Goal: Communication & Community: Ask a question

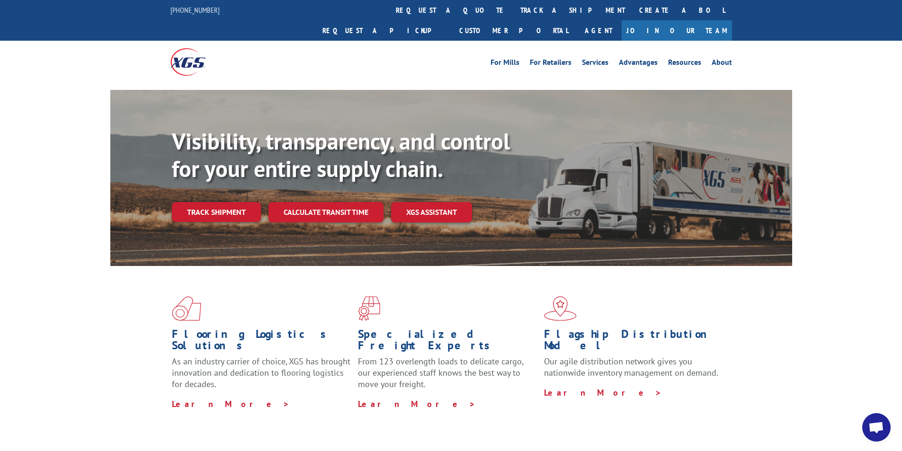
click at [879, 422] on span "Open chat" at bounding box center [876, 428] width 16 height 13
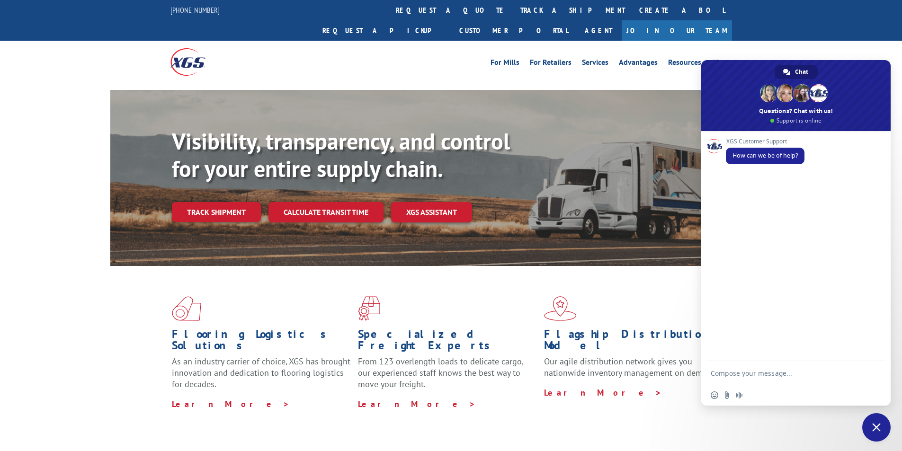
click at [775, 374] on textarea "Compose your message..." at bounding box center [787, 373] width 152 height 24
paste textarea "Hello My name is [PERSON_NAME] from Tforce Worldwide [PHONE_NUMBER] Email [EMAI…"
type textarea "Hello My name is [PERSON_NAME] from Tforce Worldwide [PHONE_NUMBER] Email [EMAI…"
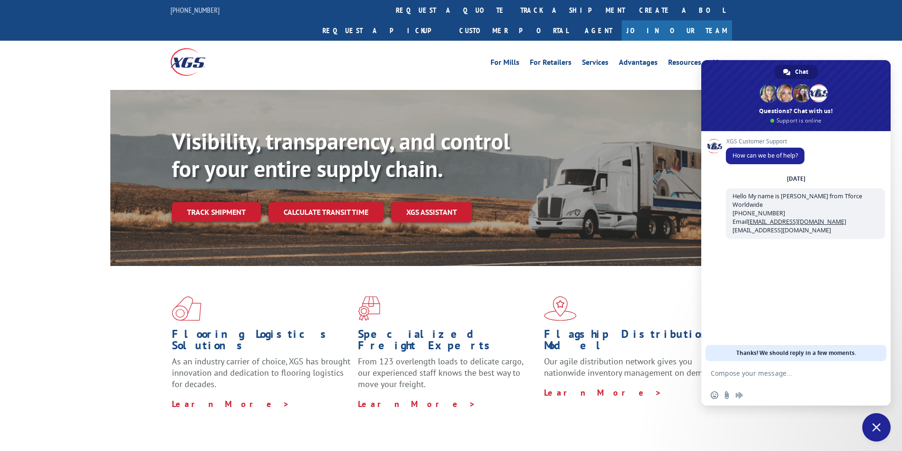
click at [800, 376] on textarea "Compose your message..." at bounding box center [787, 373] width 152 height 24
paste textarea "Good morning. I would appreciate an update on the scheduled pickups"
click at [807, 374] on textarea "Good morning. I would appreciate an update on the scheduled pickups" at bounding box center [787, 369] width 152 height 32
paste textarea "FCO000633840"
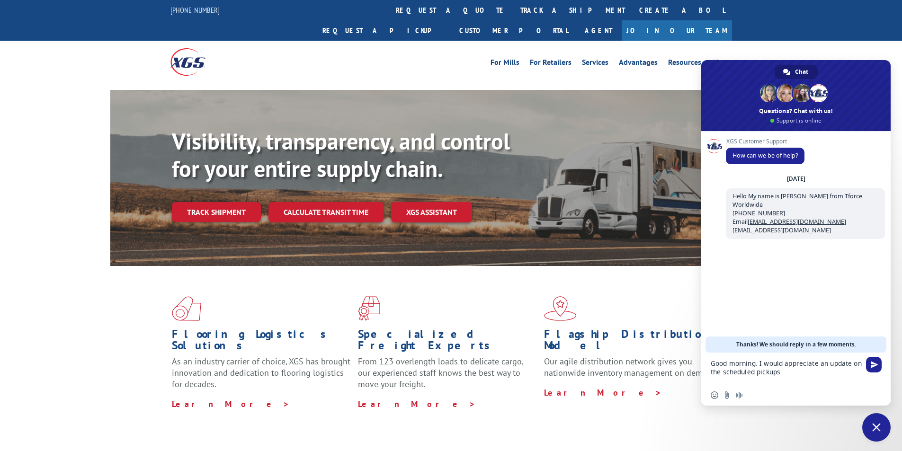
type textarea "Good morning. I would appreciate an update on the scheduled pickups FCO000633840"
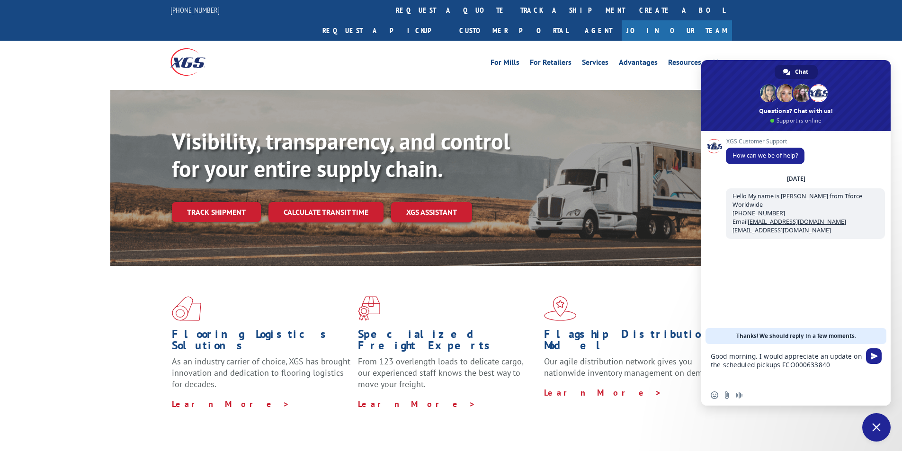
scroll to position [0, 0]
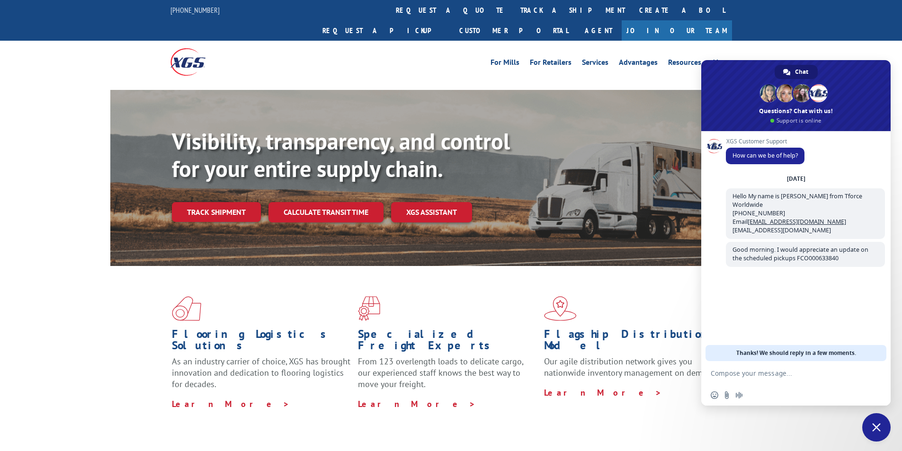
click at [761, 375] on textarea "Compose your message..." at bounding box center [787, 373] width 152 height 24
paste textarea "CORAL STONE [STREET_ADDRESS] Smaller Trucks Needed For All Pick Ups Only 40 Fee…"
type textarea "CORAL STONE [STREET_ADDRESS] Smaller Trucks Needed For All Pick Ups Only 40 Fee…"
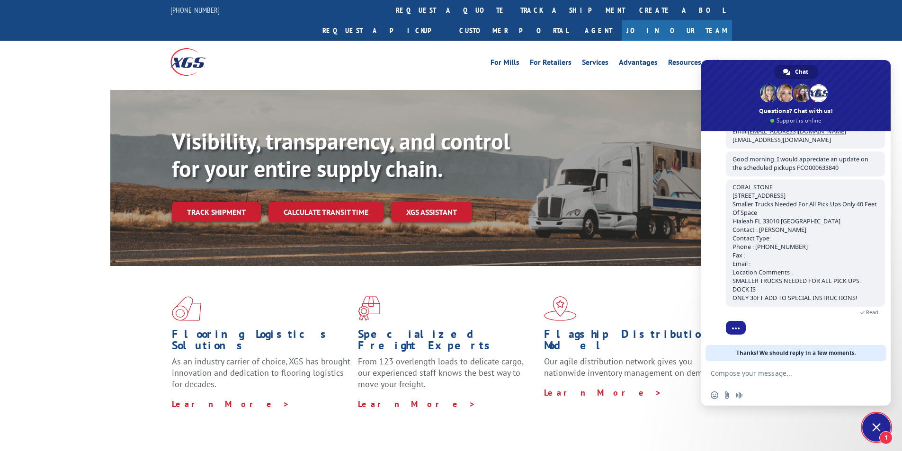
scroll to position [122, 0]
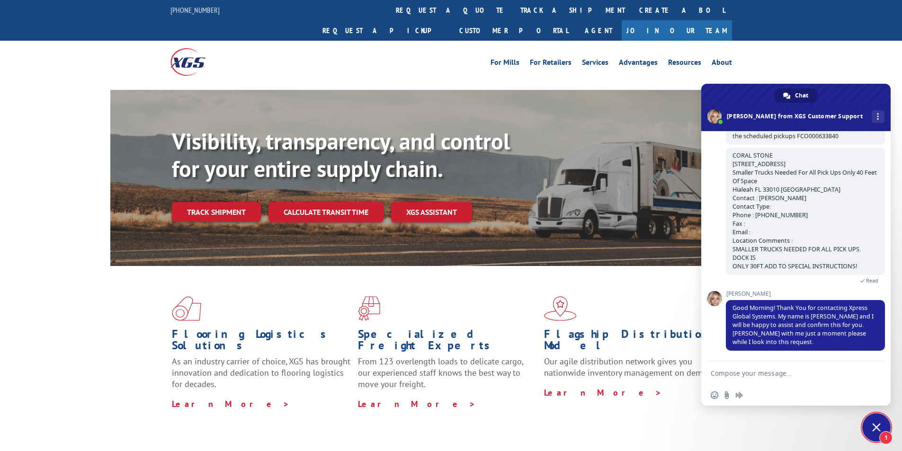
click at [805, 382] on textarea "Compose your message..." at bounding box center [787, 373] width 152 height 24
type textarea "Thank you,"
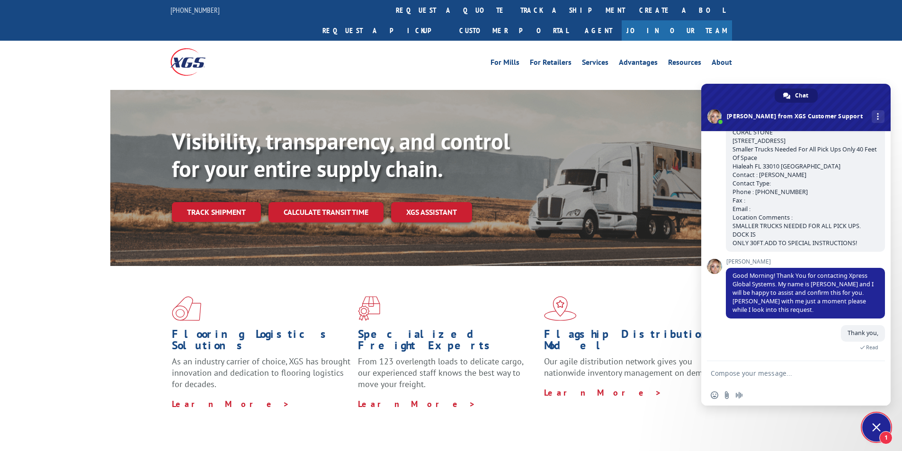
scroll to position [204, 0]
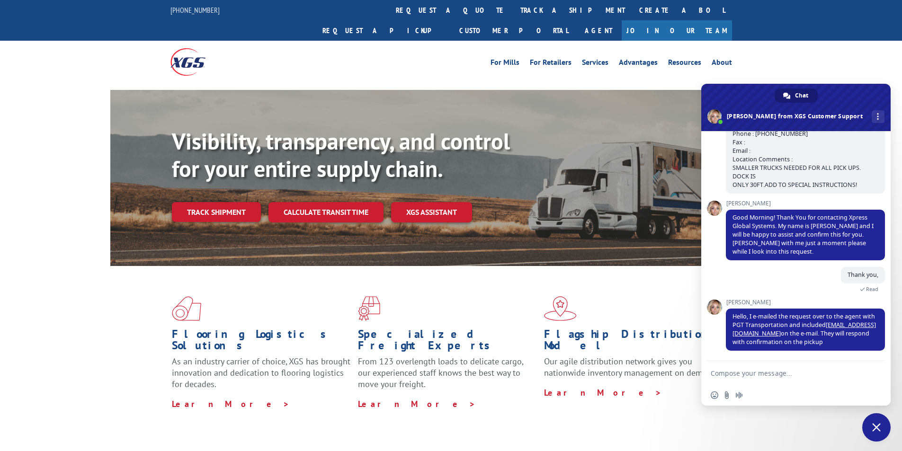
click at [768, 375] on textarea "Compose your message..." at bounding box center [787, 373] width 152 height 24
type textarea "thank you so much"
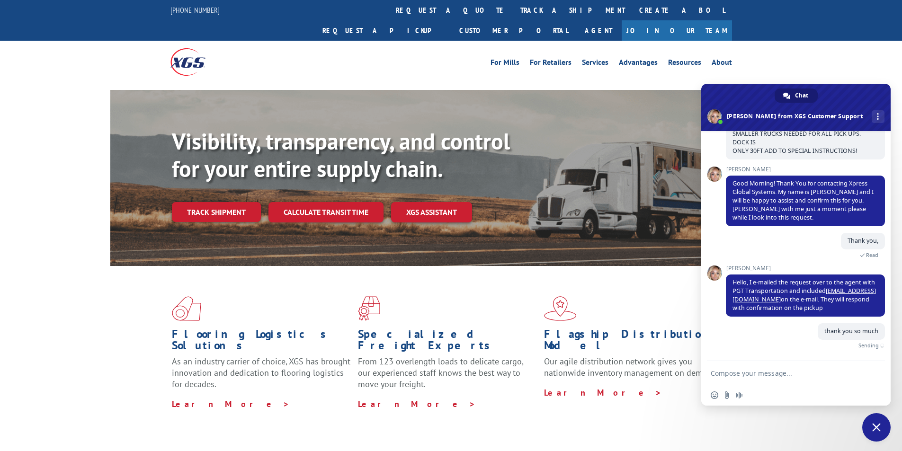
scroll to position [227, 0]
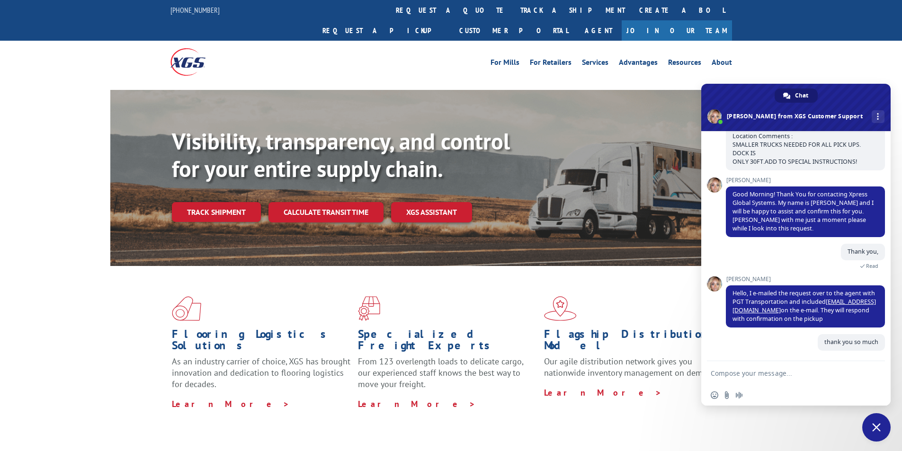
click at [793, 370] on textarea "Compose your message..." at bounding box center [787, 373] width 152 height 24
type textarea "have a great day"
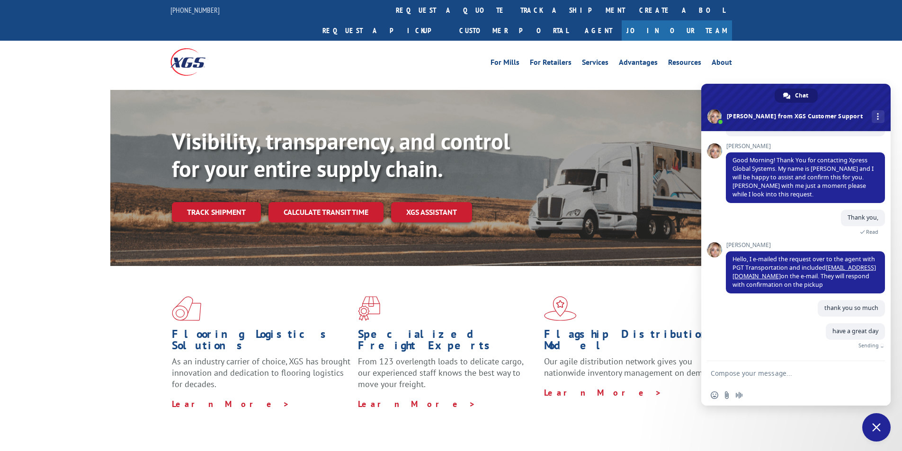
scroll to position [246, 0]
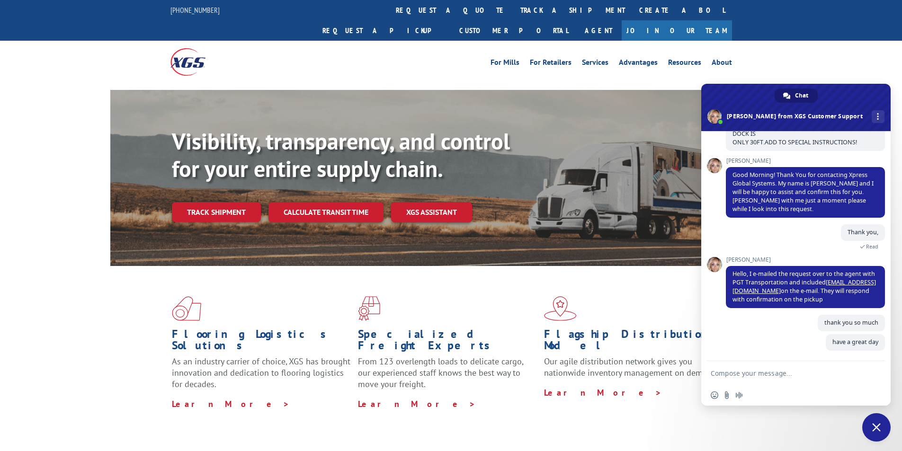
click at [881, 428] on span "Close chat" at bounding box center [876, 427] width 28 height 28
